Goal: Find specific page/section: Find specific page/section

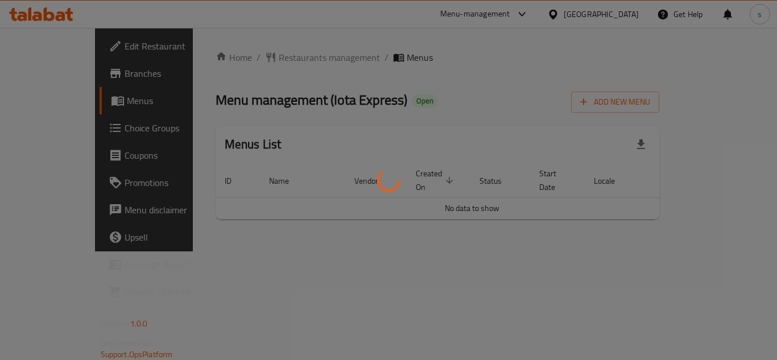
click at [462, 62] on div at bounding box center [388, 180] width 777 height 360
click at [274, 49] on div at bounding box center [388, 180] width 777 height 360
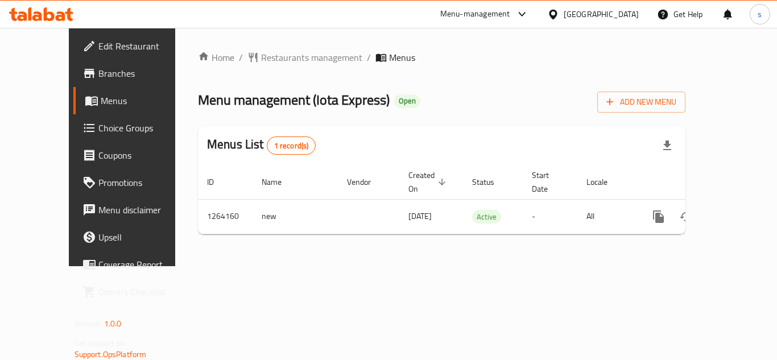
click at [274, 61] on div "Home / Restaurants management / Menus Menu management ( Iota Express ) Open Add…" at bounding box center [442, 147] width 488 height 193
click at [274, 61] on span "Restaurants management" at bounding box center [311, 58] width 101 height 14
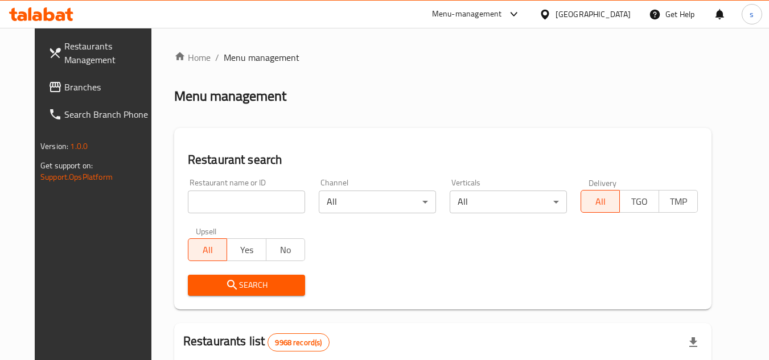
click at [227, 209] on input "search" at bounding box center [246, 202] width 117 height 23
paste input "686242"
type input "686242"
click button "Search" at bounding box center [246, 285] width 117 height 21
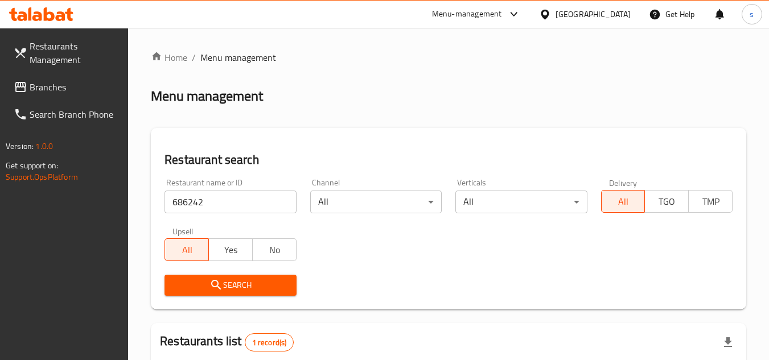
click at [345, 64] on ol "Home / Menu management" at bounding box center [448, 58] width 595 height 14
click at [438, 75] on div "Home / Menu management Menu management Restaurant search Restaurant name or ID …" at bounding box center [448, 275] width 595 height 448
click at [614, 14] on div "[GEOGRAPHIC_DATA]" at bounding box center [592, 14] width 75 height 13
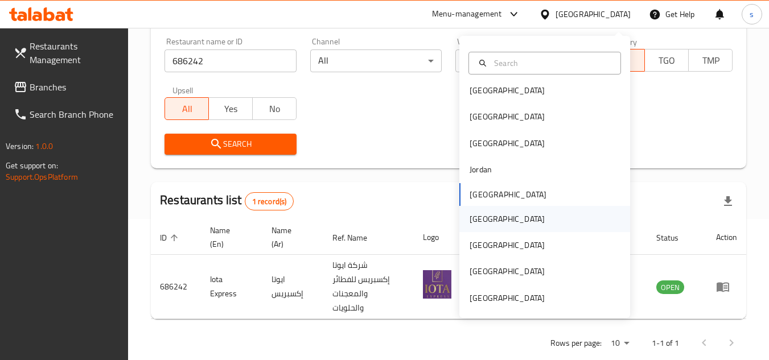
scroll to position [147, 0]
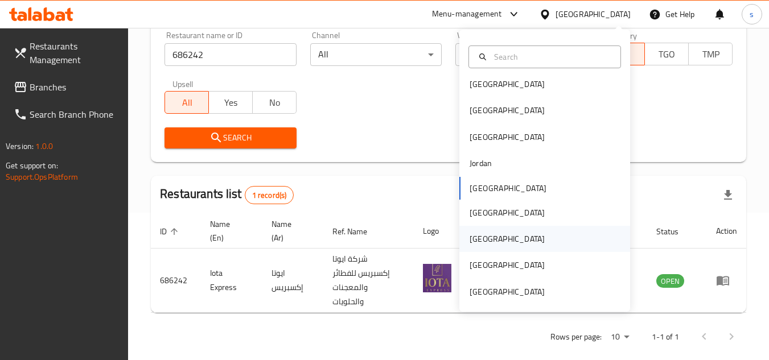
click at [474, 239] on div "[GEOGRAPHIC_DATA]" at bounding box center [507, 239] width 75 height 13
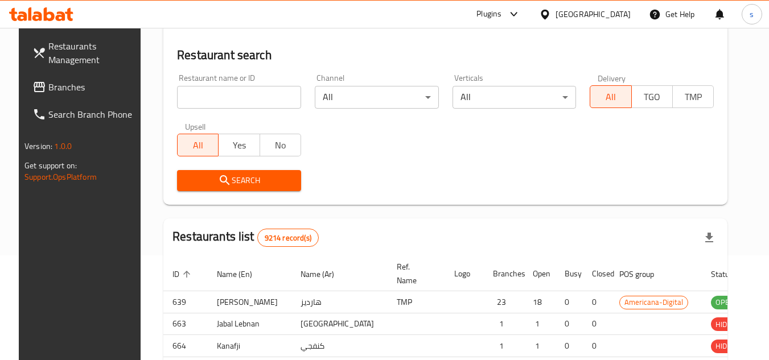
scroll to position [147, 0]
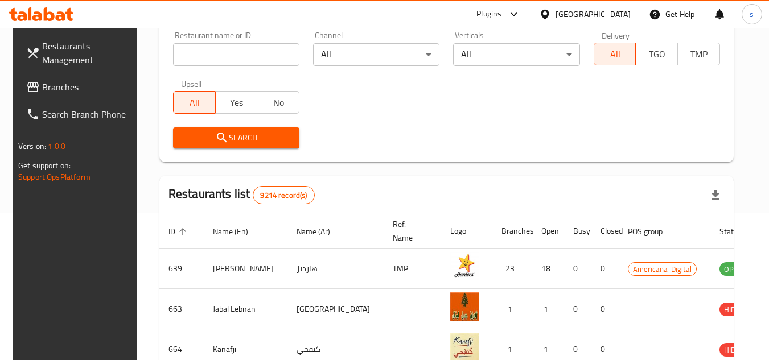
click at [75, 88] on span "Branches" at bounding box center [87, 87] width 90 height 14
